Goal: Check status: Check status

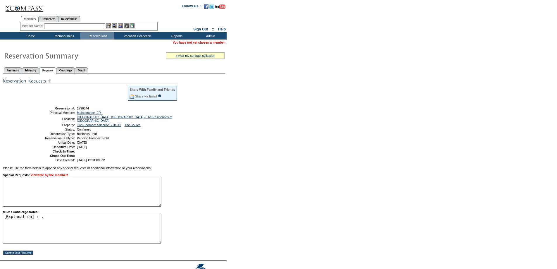
click at [88, 71] on link "Detail" at bounding box center [81, 70] width 13 height 6
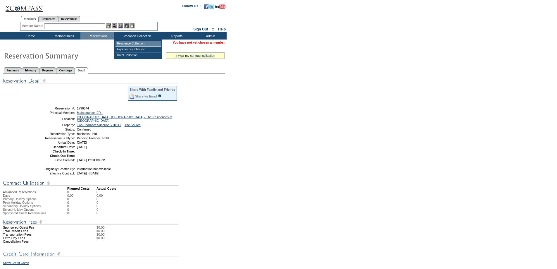
click at [128, 42] on td "Residence Collection" at bounding box center [138, 44] width 46 height 6
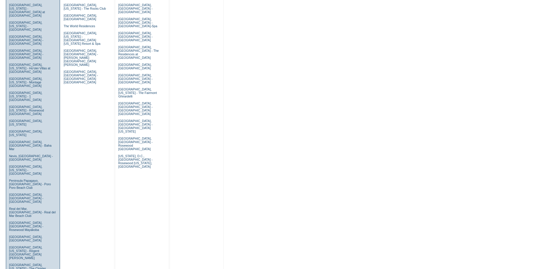
scroll to position [312, 0]
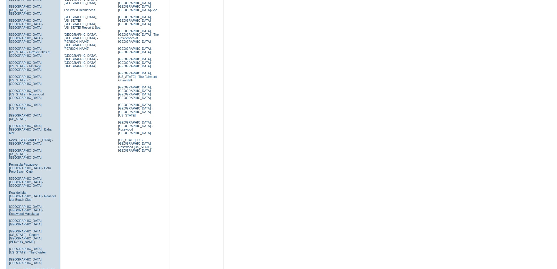
click at [27, 205] on link "Riviera Maya, Mexico - Rosewood Mayakoba" at bounding box center [26, 210] width 34 height 11
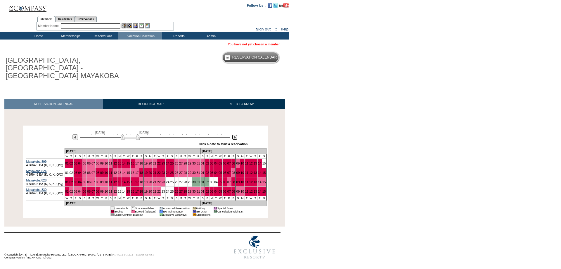
click at [235, 134] on img at bounding box center [235, 137] width 6 height 6
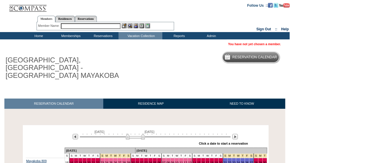
click at [173, 23] on center "Members Residences Reservations Member Name: Destination or Residence:" at bounding box center [105, 22] width 209 height 18
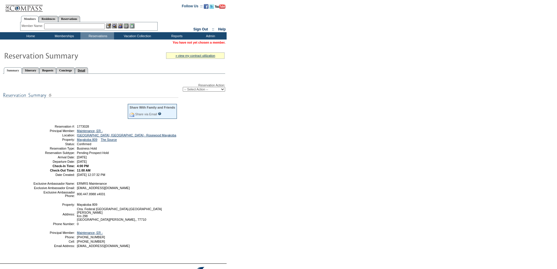
click at [88, 70] on link "Detail" at bounding box center [81, 70] width 13 height 6
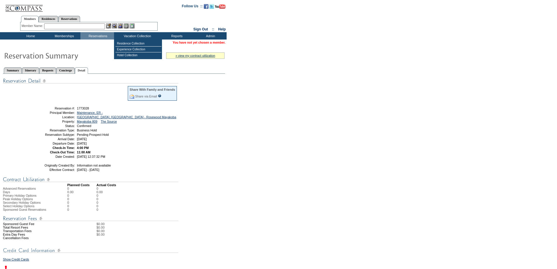
click at [83, 108] on span "1773028" at bounding box center [83, 108] width 12 height 4
copy span "1773028"
click at [97, 107] on table "Share With Family and Friends Share via Email Share Reservation Information Ple…" at bounding box center [105, 121] width 146 height 75
click at [84, 108] on span "1773028" at bounding box center [83, 108] width 12 height 4
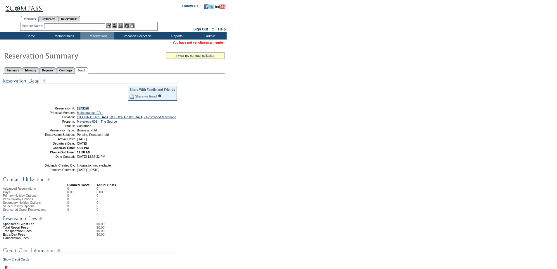
click at [84, 108] on span "1773028" at bounding box center [83, 108] width 12 height 4
copy span "1773028"
